Goal: Obtain resource: Obtain resource

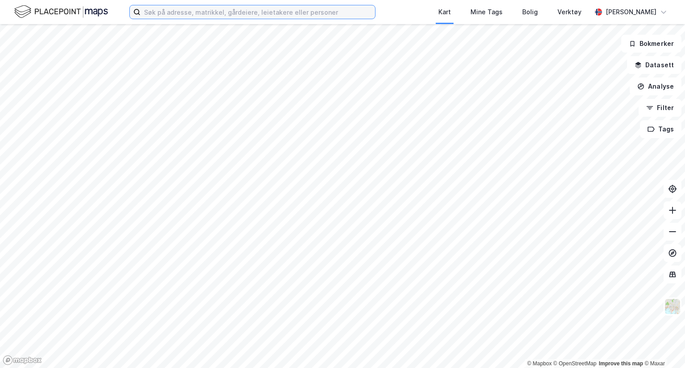
click at [304, 8] on input at bounding box center [257, 11] width 235 height 13
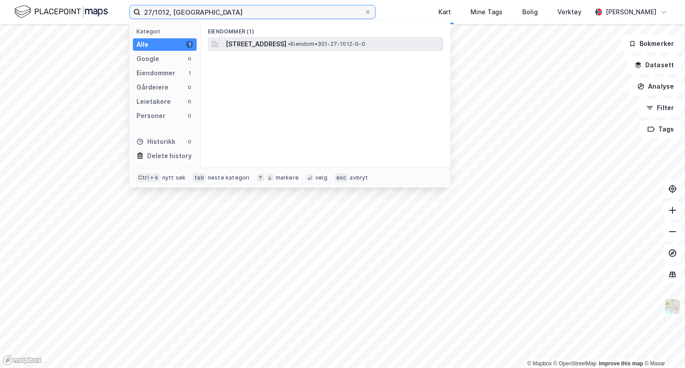
type input "27/1012, [GEOGRAPHIC_DATA]"
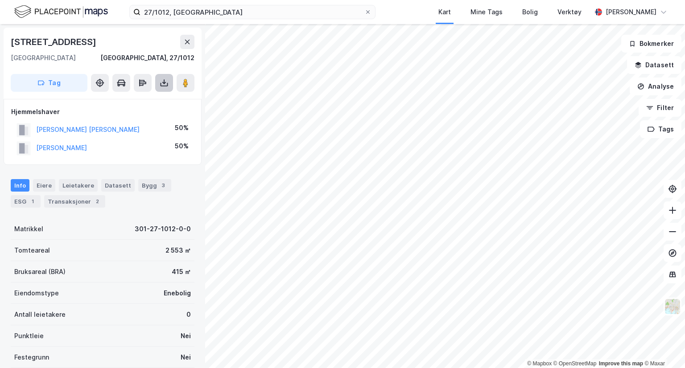
click at [168, 83] on icon at bounding box center [164, 82] width 9 height 9
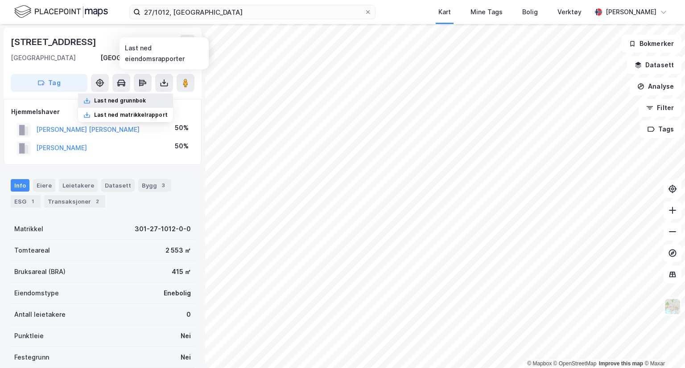
click at [161, 101] on div "Last ned grunnbok" at bounding box center [125, 101] width 95 height 14
